Goal: Task Accomplishment & Management: Use online tool/utility

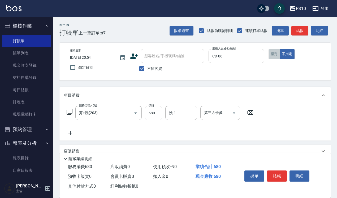
click at [271, 56] on button "指定" at bounding box center [273, 54] width 11 height 10
click at [275, 171] on button "結帳" at bounding box center [277, 176] width 20 height 11
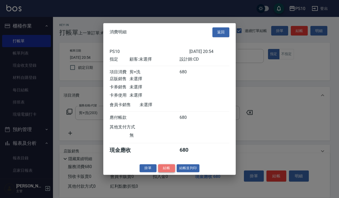
click at [164, 170] on button "結帳" at bounding box center [166, 168] width 17 height 8
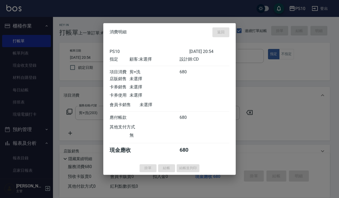
type input "[DATE] 21:40"
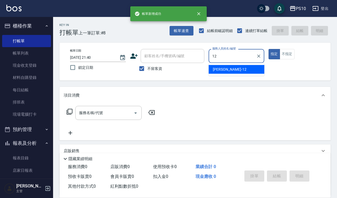
type input "[PERSON_NAME]-12"
type button "true"
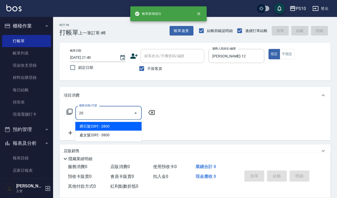
type input "鑽石髮20吋(702)"
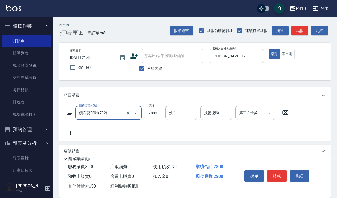
click at [109, 116] on input "鑽石髮20吋(702)" at bounding box center [101, 112] width 47 height 9
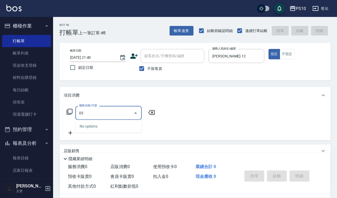
type input "0"
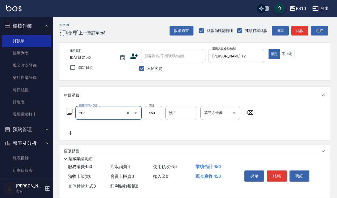
type input "剪+洗(203)"
type input "600"
drag, startPoint x: 285, startPoint y: 57, endPoint x: 285, endPoint y: 60, distance: 2.7
click at [285, 57] on button "不指定" at bounding box center [286, 54] width 15 height 10
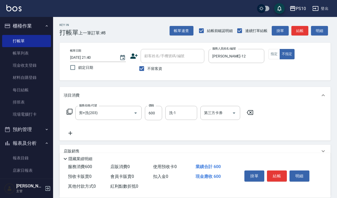
click at [278, 169] on div "掛單 結帳 明細" at bounding box center [276, 177] width 69 height 17
click at [278, 171] on button "結帳" at bounding box center [277, 176] width 20 height 11
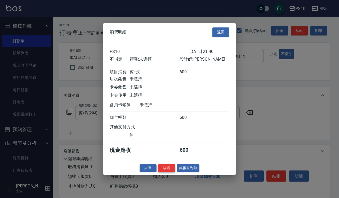
click at [163, 171] on button "結帳" at bounding box center [166, 168] width 17 height 8
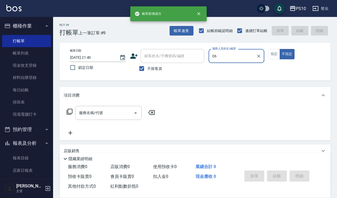
type input "CD-06"
type button "false"
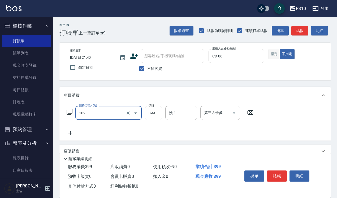
type input "SPA洗髮399(102)"
click at [273, 56] on button "指定" at bounding box center [273, 54] width 11 height 10
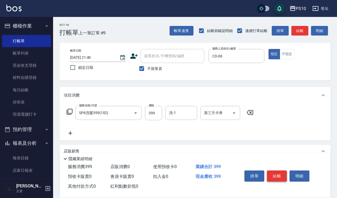
click at [280, 176] on button "結帳" at bounding box center [277, 176] width 20 height 11
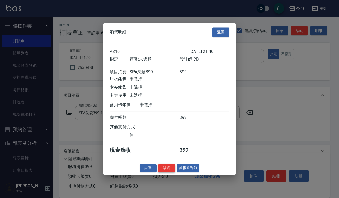
click at [166, 170] on button "結帳" at bounding box center [166, 168] width 17 height 8
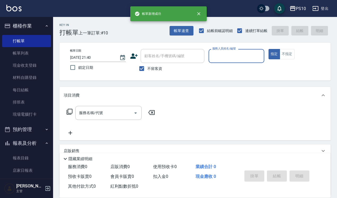
click at [237, 52] on input "服務人員姓名/編號" at bounding box center [236, 55] width 51 height 9
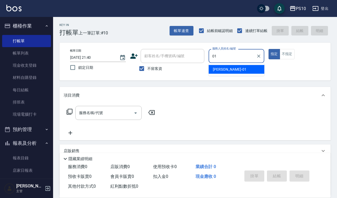
type input "[PERSON_NAME]-01"
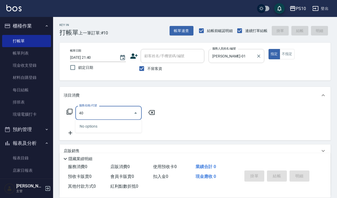
type input "403"
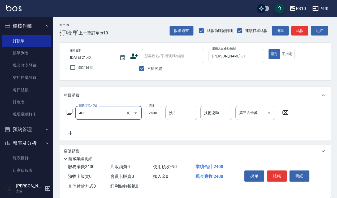
drag, startPoint x: 95, startPoint y: 113, endPoint x: 64, endPoint y: 121, distance: 32.2
click at [64, 121] on div "服務名稱/代號 403 服務名稱/代號 價格 2400 價格 洗-1 洗-1 技術協助-1 技術協助-1 第三方卡券 第三方卡券" at bounding box center [178, 121] width 228 height 30
type input "染髮短髮(401)"
type input "2000"
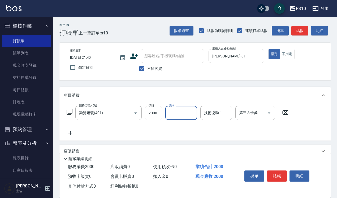
click at [280, 169] on div "掛單 結帳 明細" at bounding box center [276, 177] width 69 height 17
click at [279, 172] on button "結帳" at bounding box center [277, 176] width 20 height 11
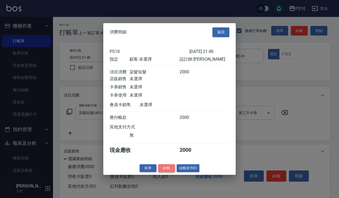
click at [168, 169] on button "結帳" at bounding box center [166, 168] width 17 height 8
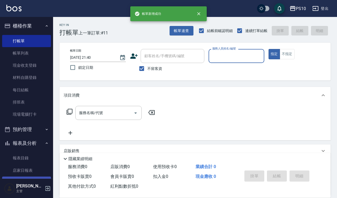
scroll to position [122, 0]
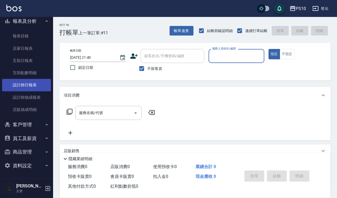
click at [36, 87] on link "設計師日報表" at bounding box center [26, 85] width 49 height 12
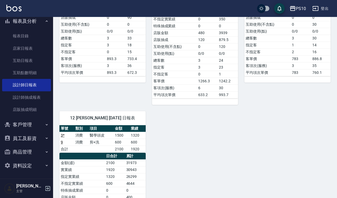
scroll to position [227, 0]
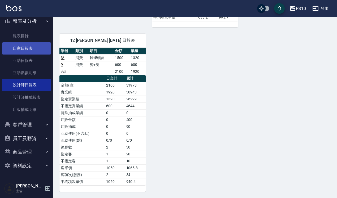
click at [38, 46] on link "店家日報表" at bounding box center [26, 48] width 49 height 12
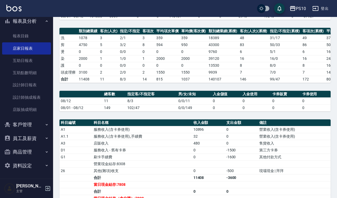
scroll to position [138, 0]
